Goal: Task Accomplishment & Management: Use online tool/utility

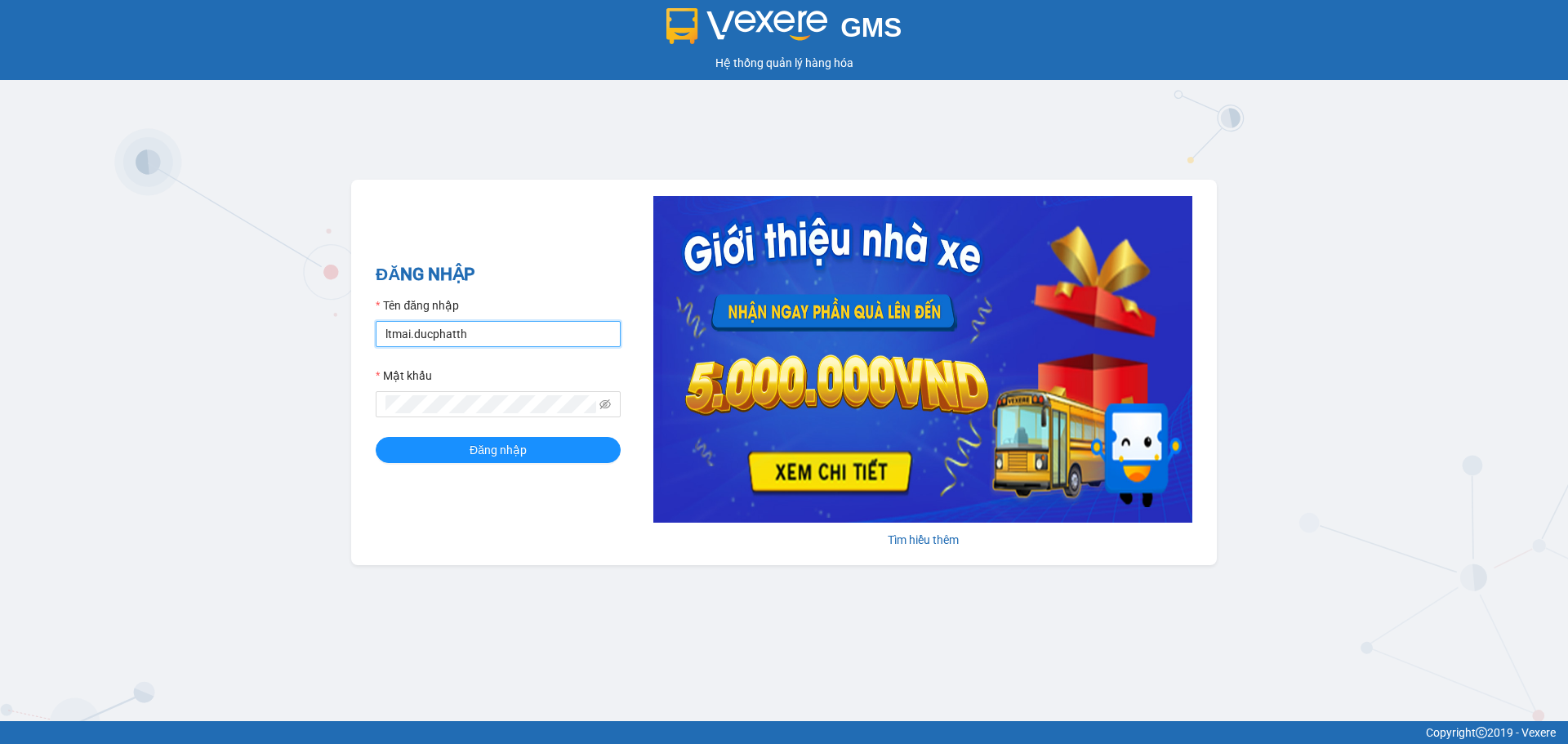
click at [505, 339] on input "ltmai.ducphatth" at bounding box center [497, 334] width 245 height 26
type input "lephuong.ducphatth"
click at [452, 451] on button "Đăng nhập" at bounding box center [497, 450] width 245 height 26
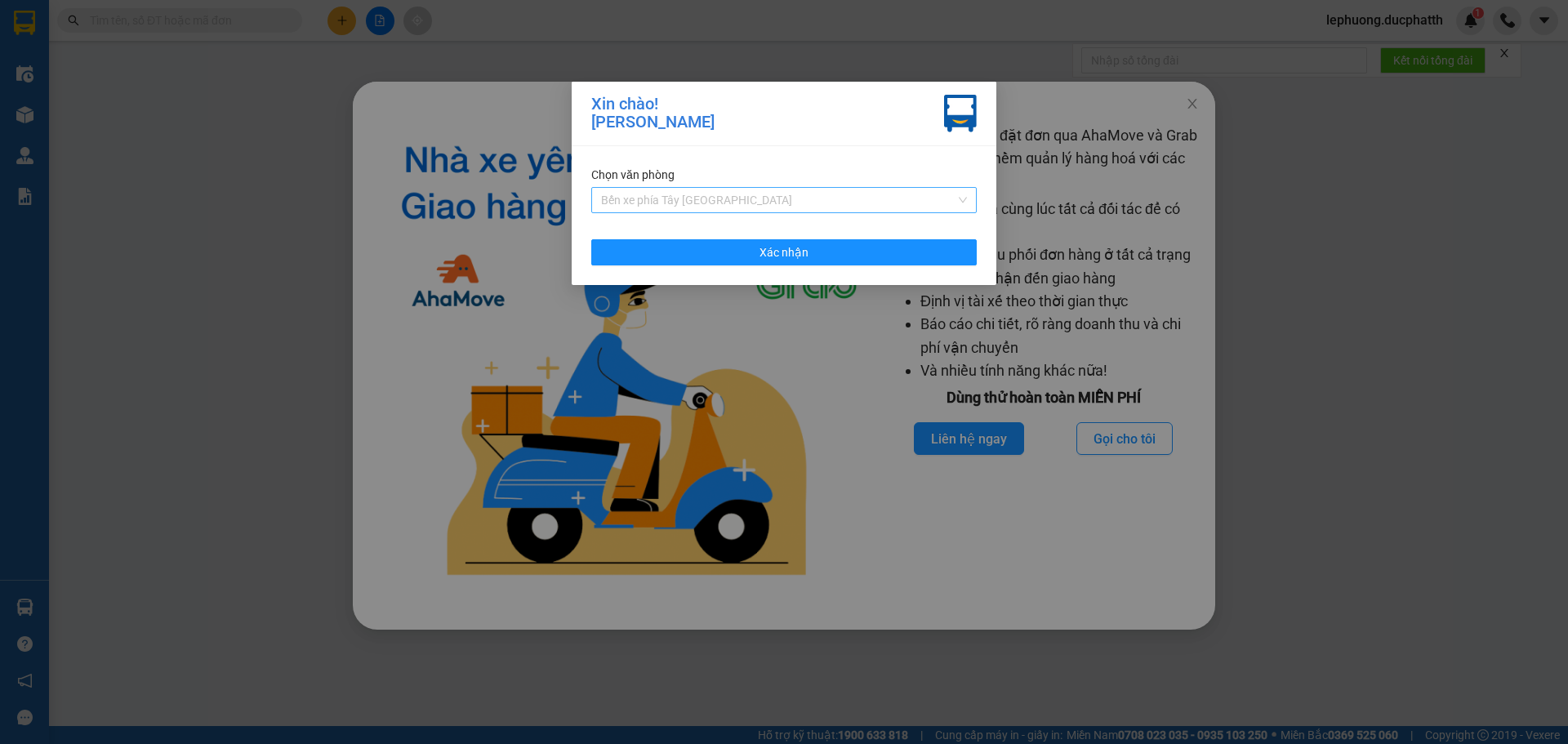
click at [668, 201] on span "Bến xe phía Tây [GEOGRAPHIC_DATA]" at bounding box center [784, 200] width 366 height 24
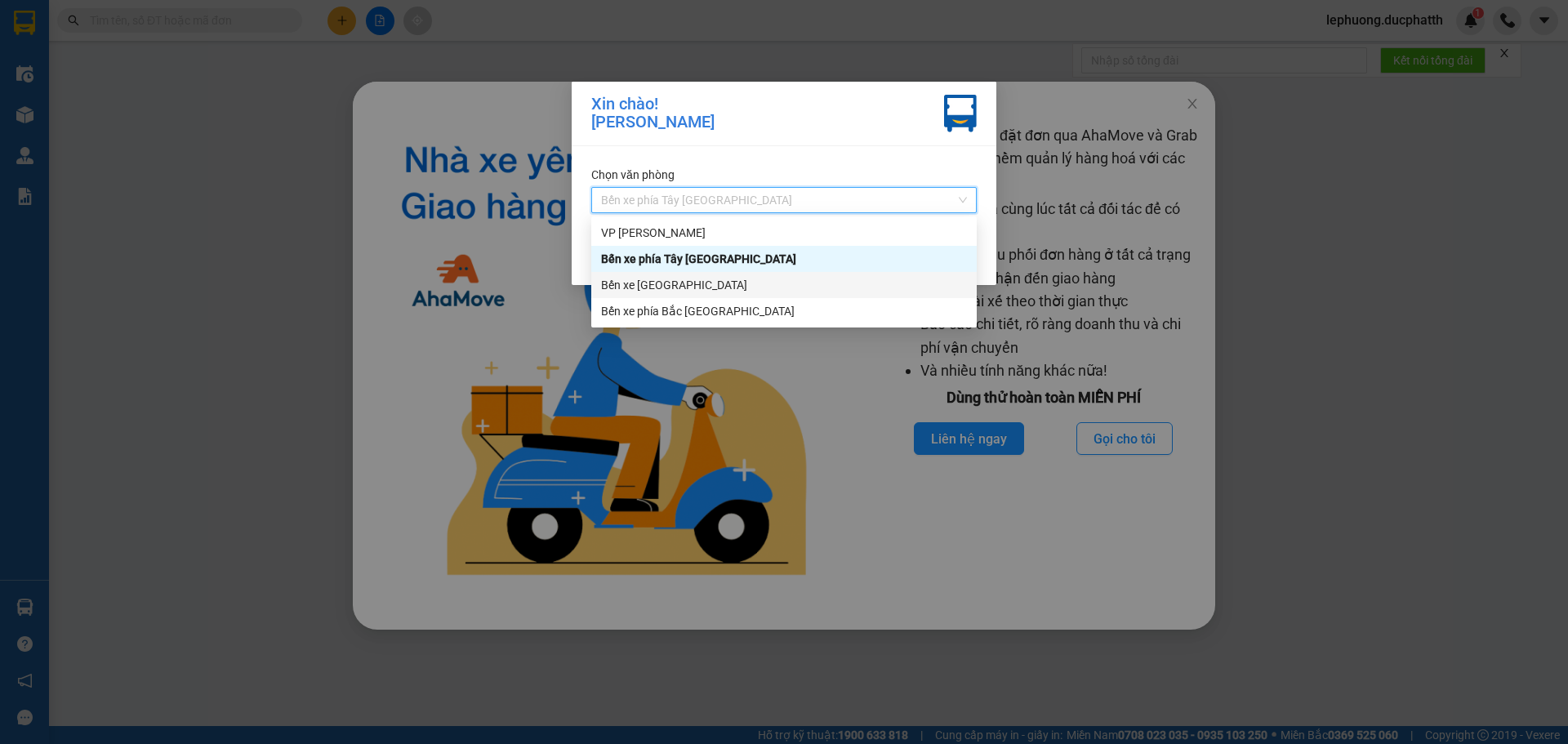
click at [659, 291] on div "Bến xe [GEOGRAPHIC_DATA]" at bounding box center [784, 285] width 366 height 18
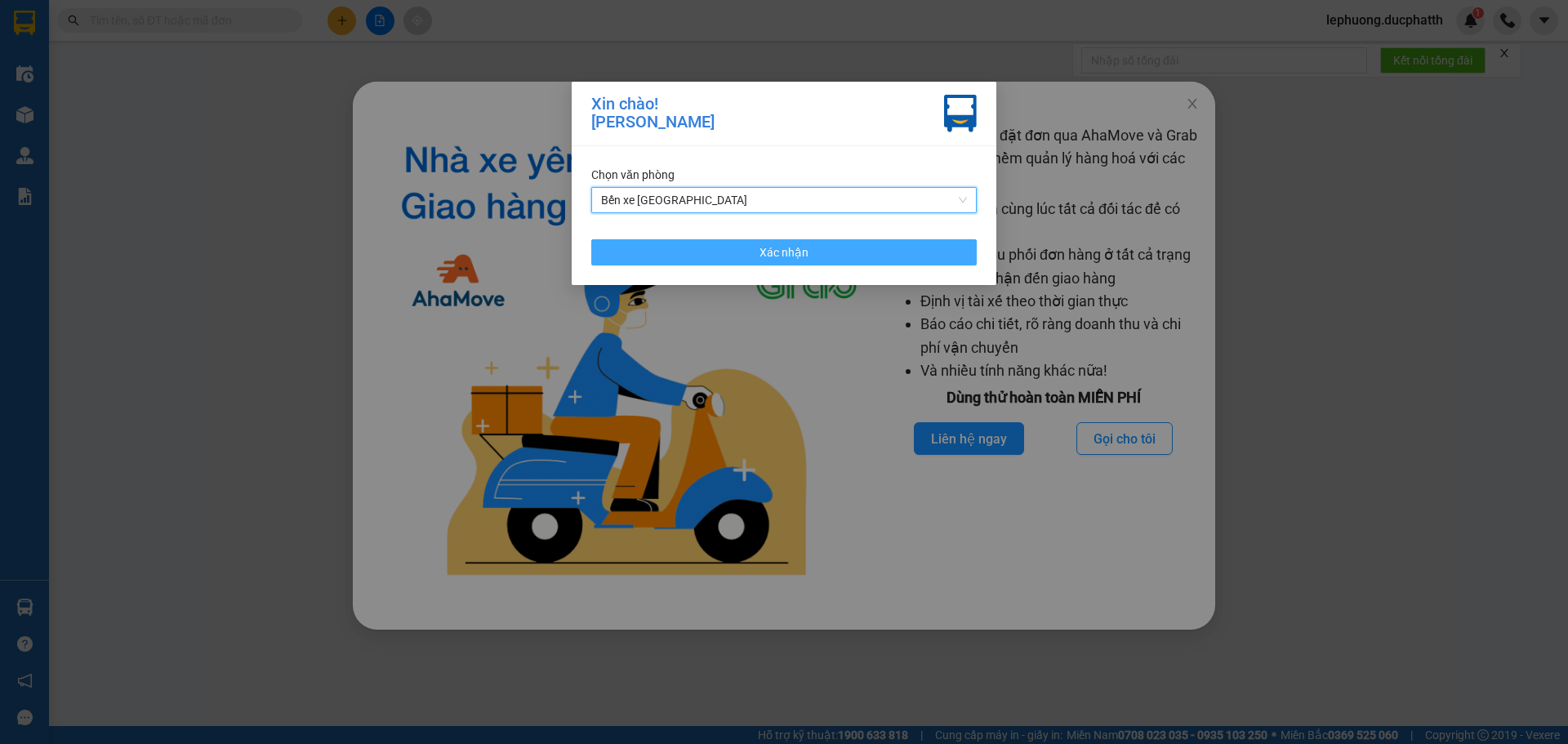
click at [673, 246] on button "Xác nhận" at bounding box center [784, 252] width 385 height 26
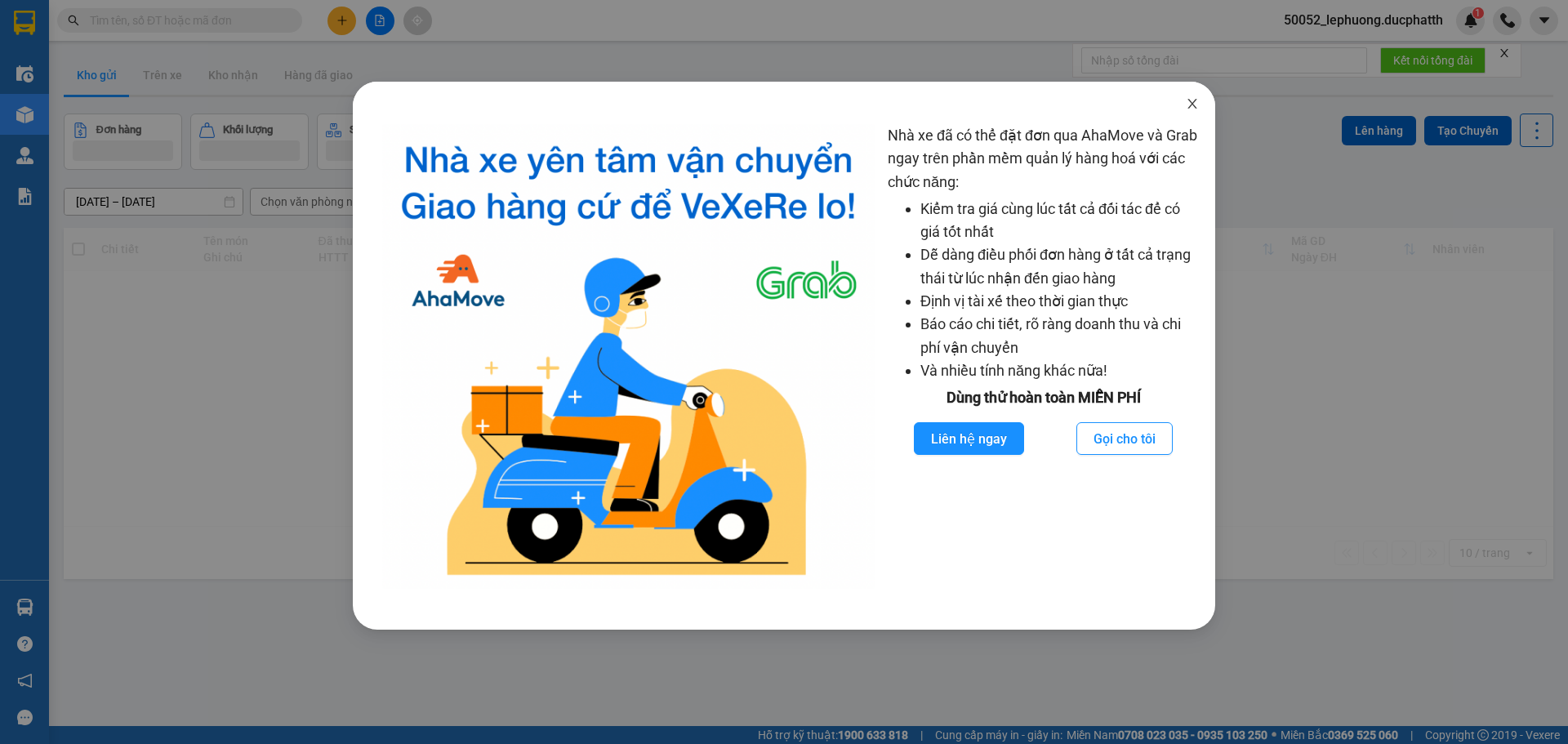
click at [1190, 97] on span "Close" at bounding box center [1192, 104] width 46 height 46
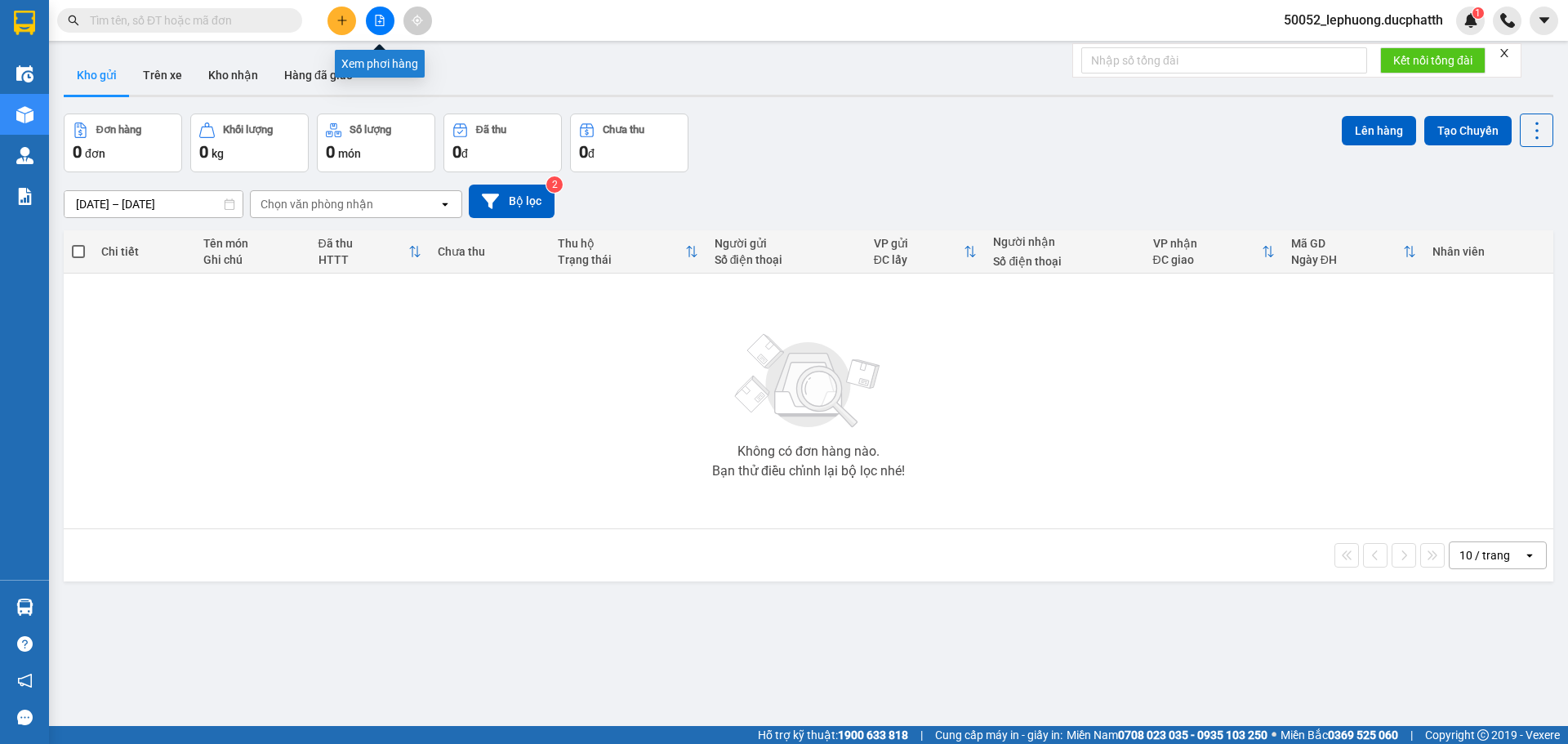
click at [383, 19] on icon "file-add" at bounding box center [380, 20] width 9 height 12
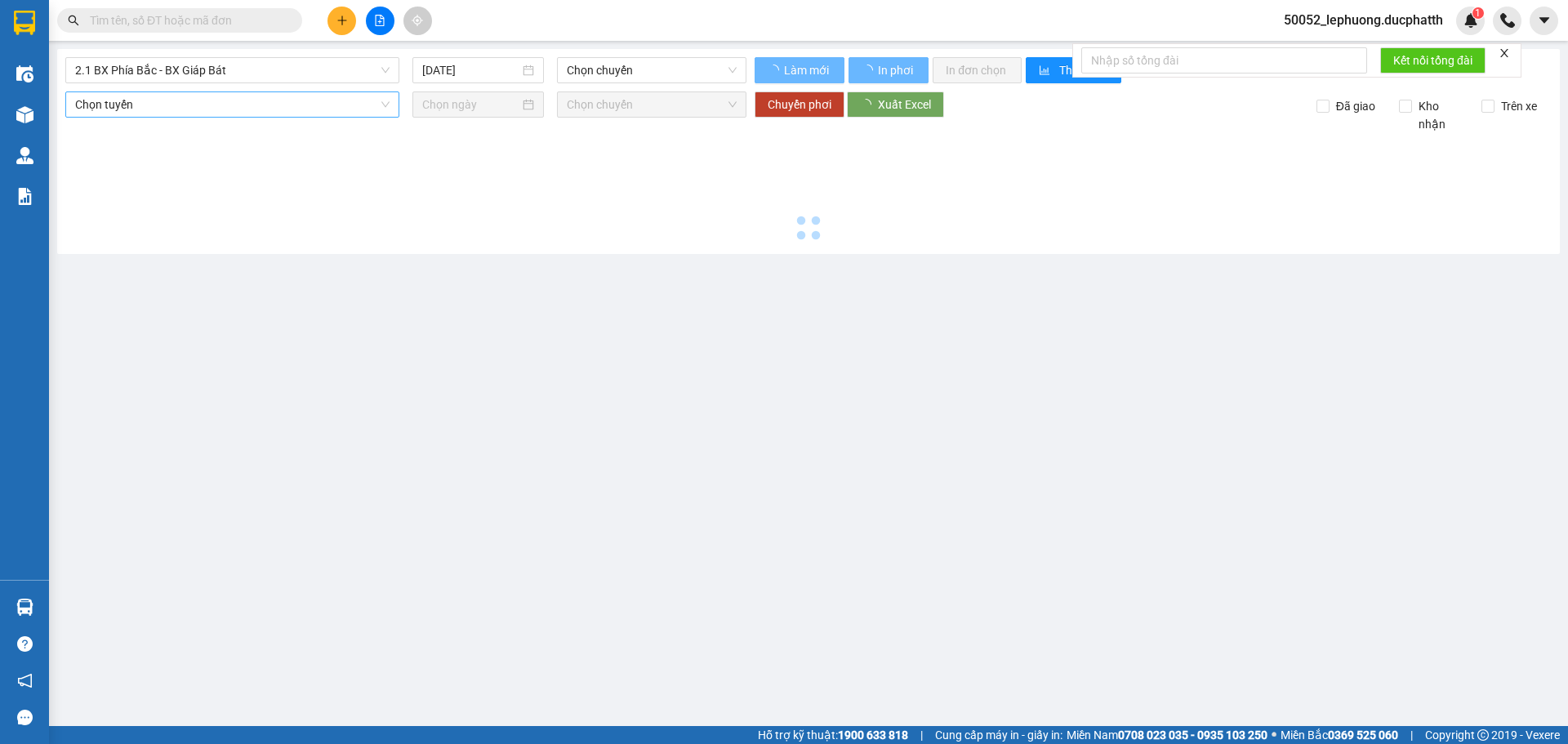
type input "[DATE]"
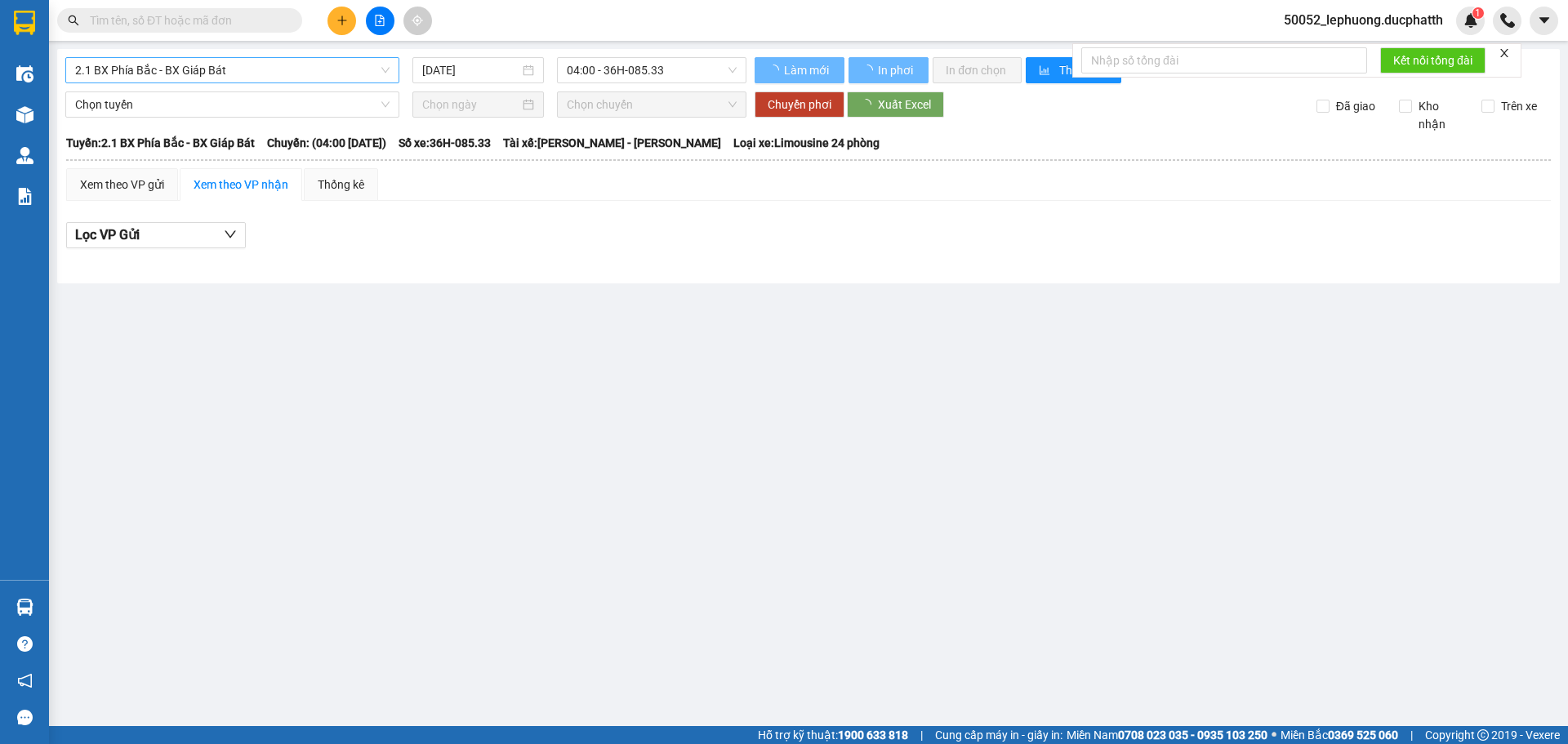
click at [257, 81] on span "2.1 BX Phía Bắc - BX Giáp Bát" at bounding box center [232, 70] width 314 height 24
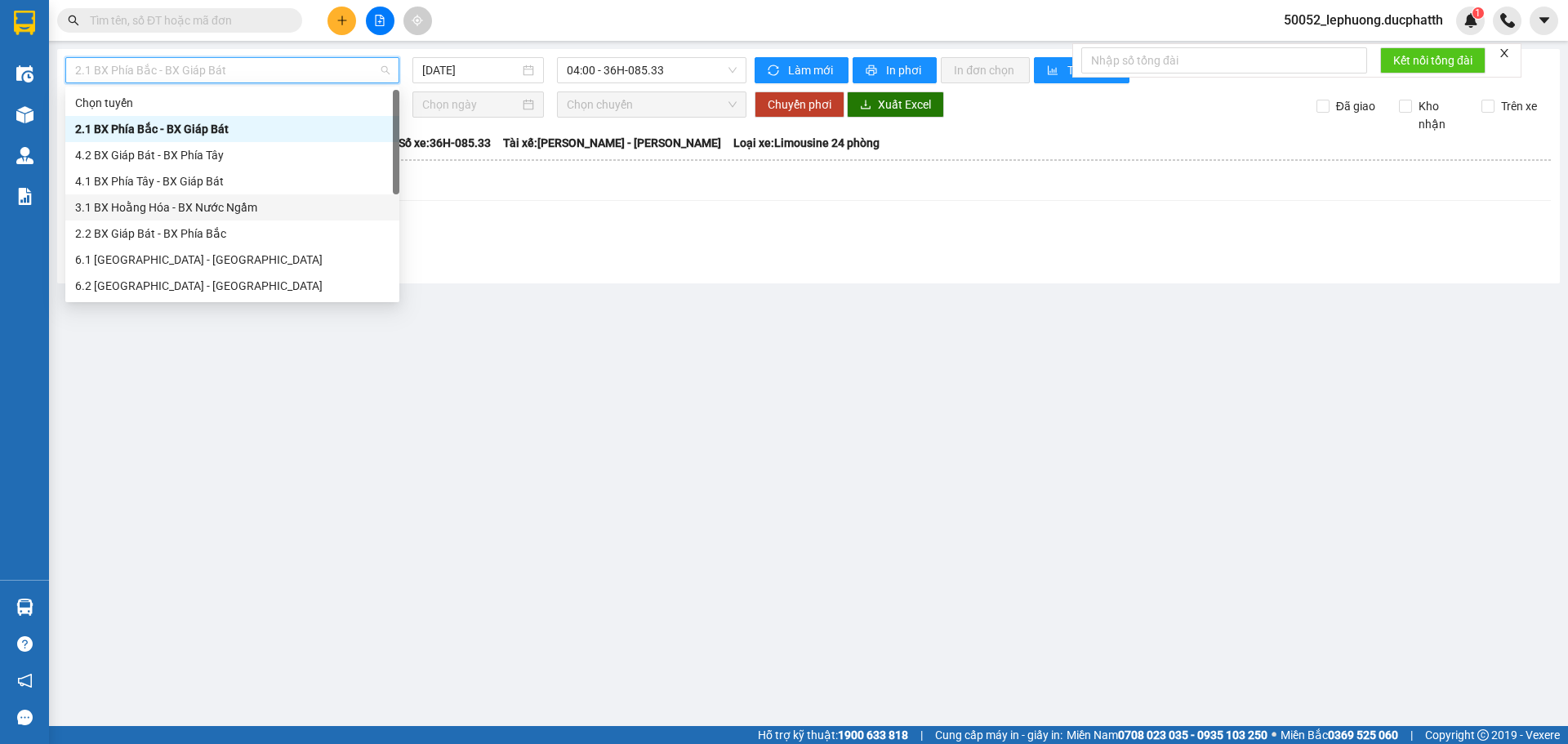
drag, startPoint x: 199, startPoint y: 205, endPoint x: 654, endPoint y: 74, distance: 473.5
click at [199, 204] on div "3.1 BX Hoằng Hóa - BX Nước Ngầm" at bounding box center [232, 208] width 314 height 18
type input "[DATE]"
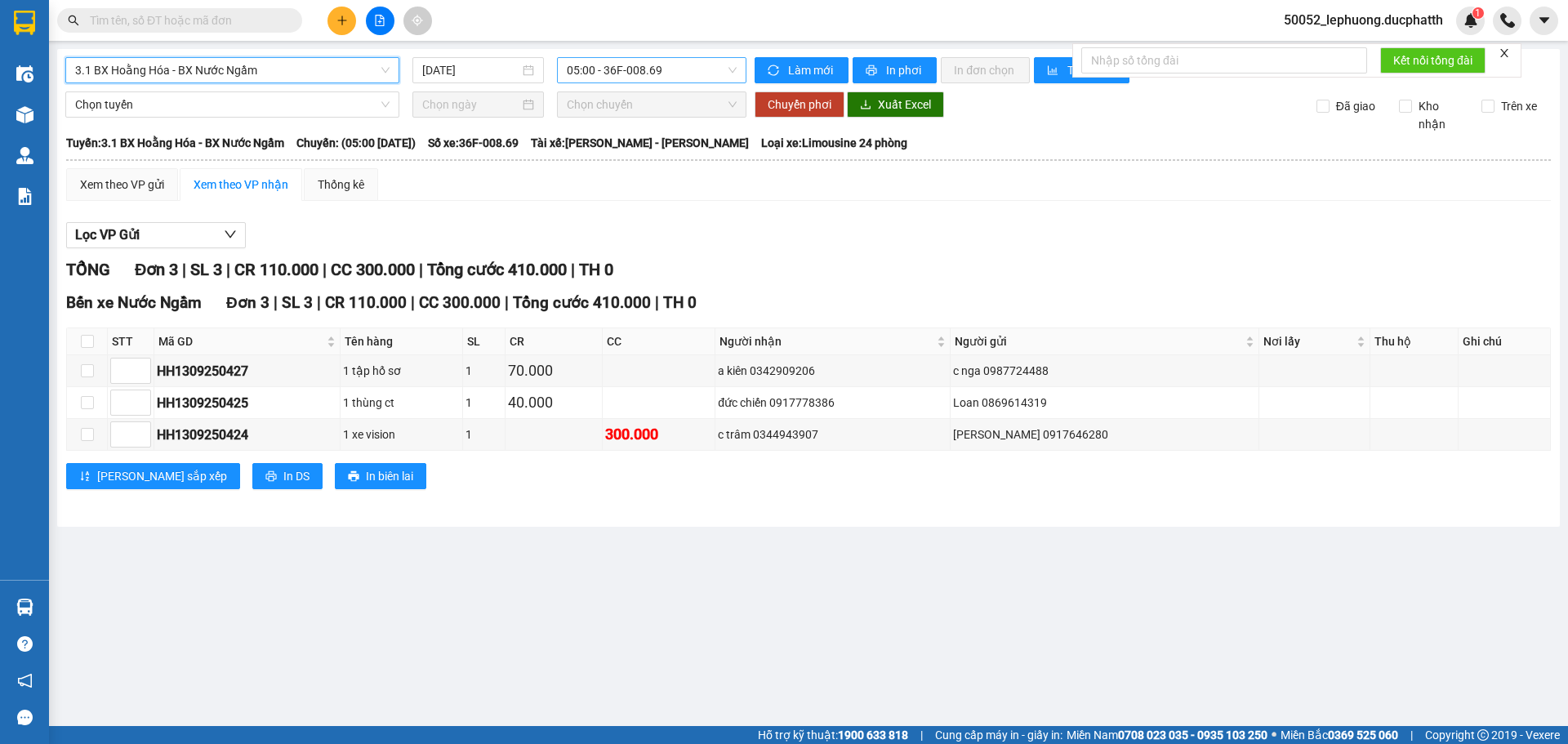
click at [697, 67] on span "05:00 - 36F-008.69" at bounding box center [652, 70] width 170 height 24
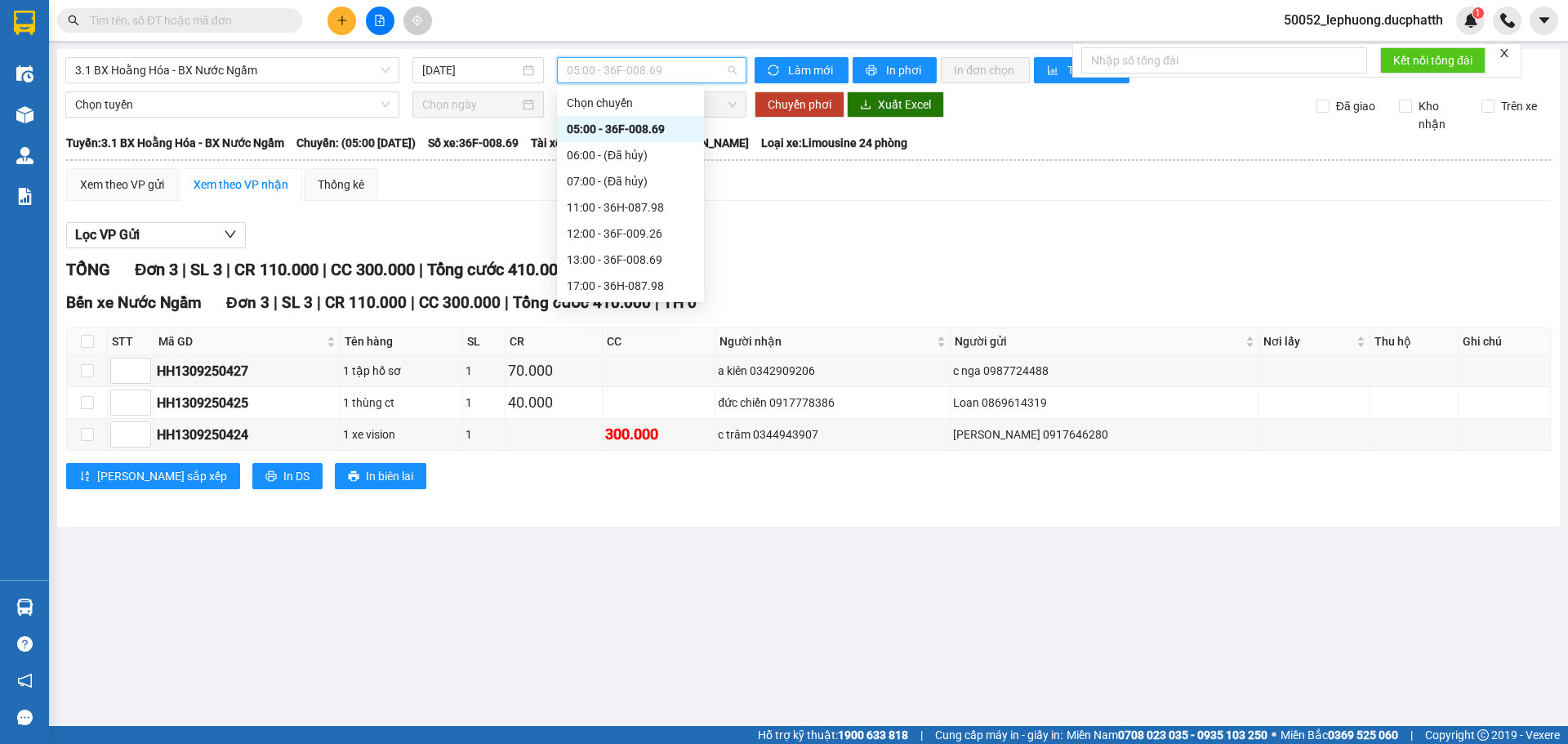
click at [642, 131] on div "05:00 - 36F-008.69" at bounding box center [630, 129] width 127 height 18
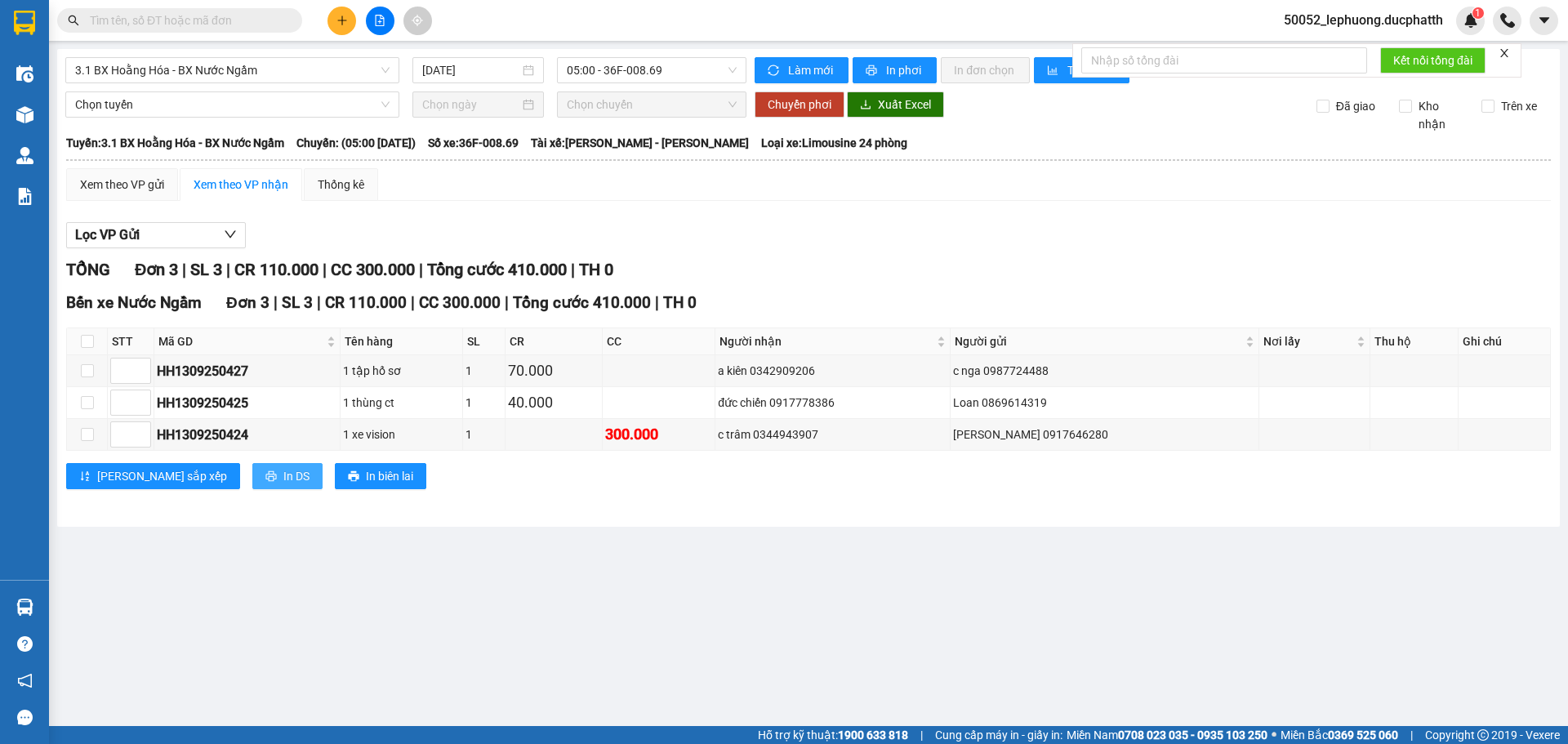
drag, startPoint x: 208, startPoint y: 474, endPoint x: 221, endPoint y: 474, distance: 13.0
click at [253, 474] on button "In DS" at bounding box center [288, 476] width 70 height 26
